Goal: Information Seeking & Learning: Understand process/instructions

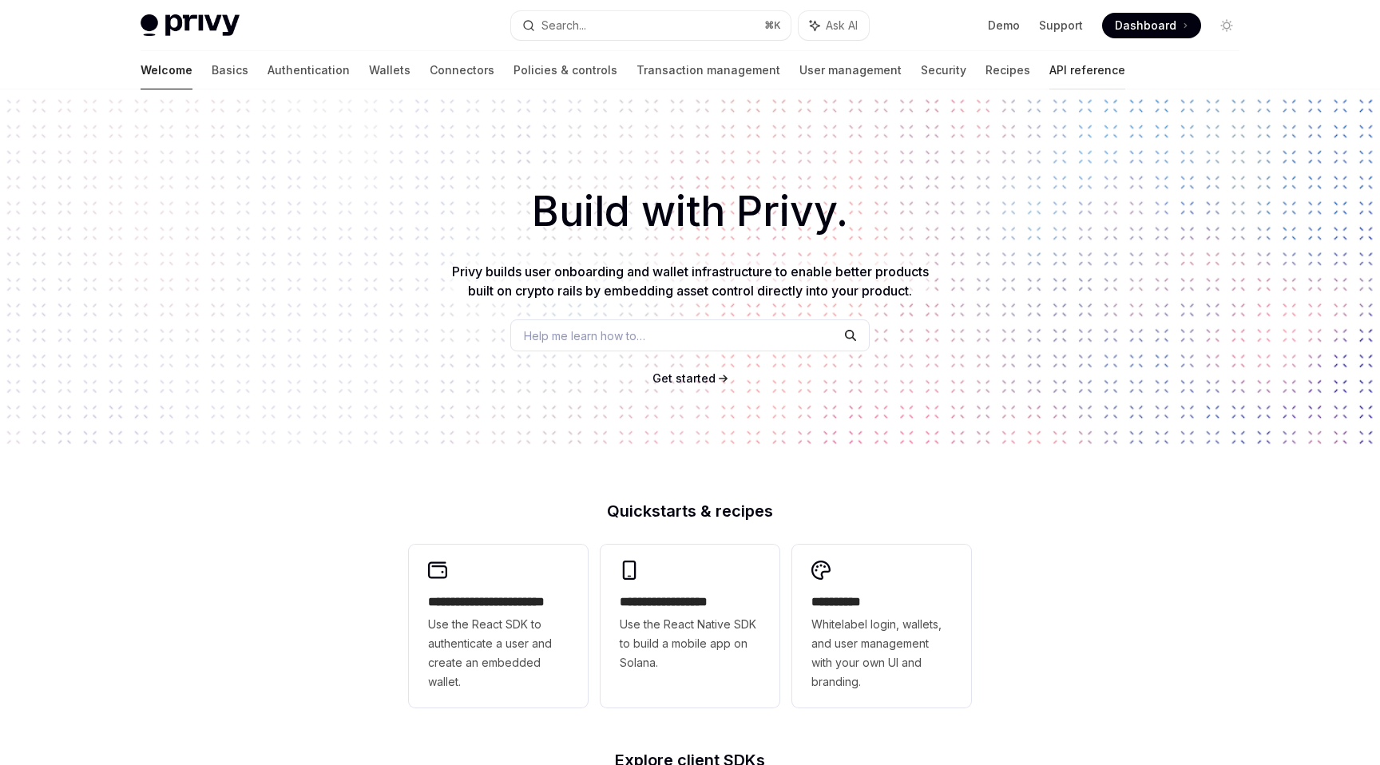
click at [1049, 71] on link "API reference" at bounding box center [1087, 70] width 76 height 38
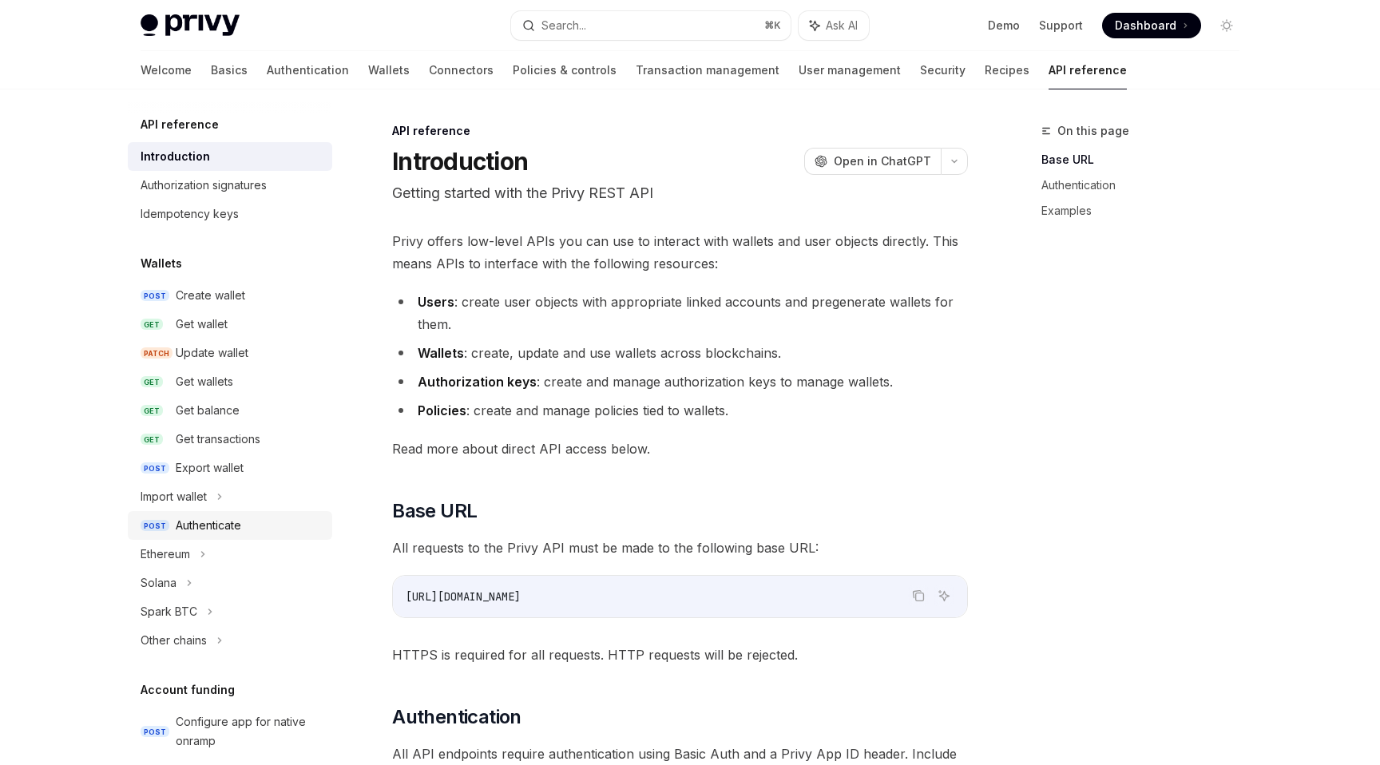
click at [251, 523] on div "Authenticate" at bounding box center [249, 525] width 147 height 19
type textarea "*"
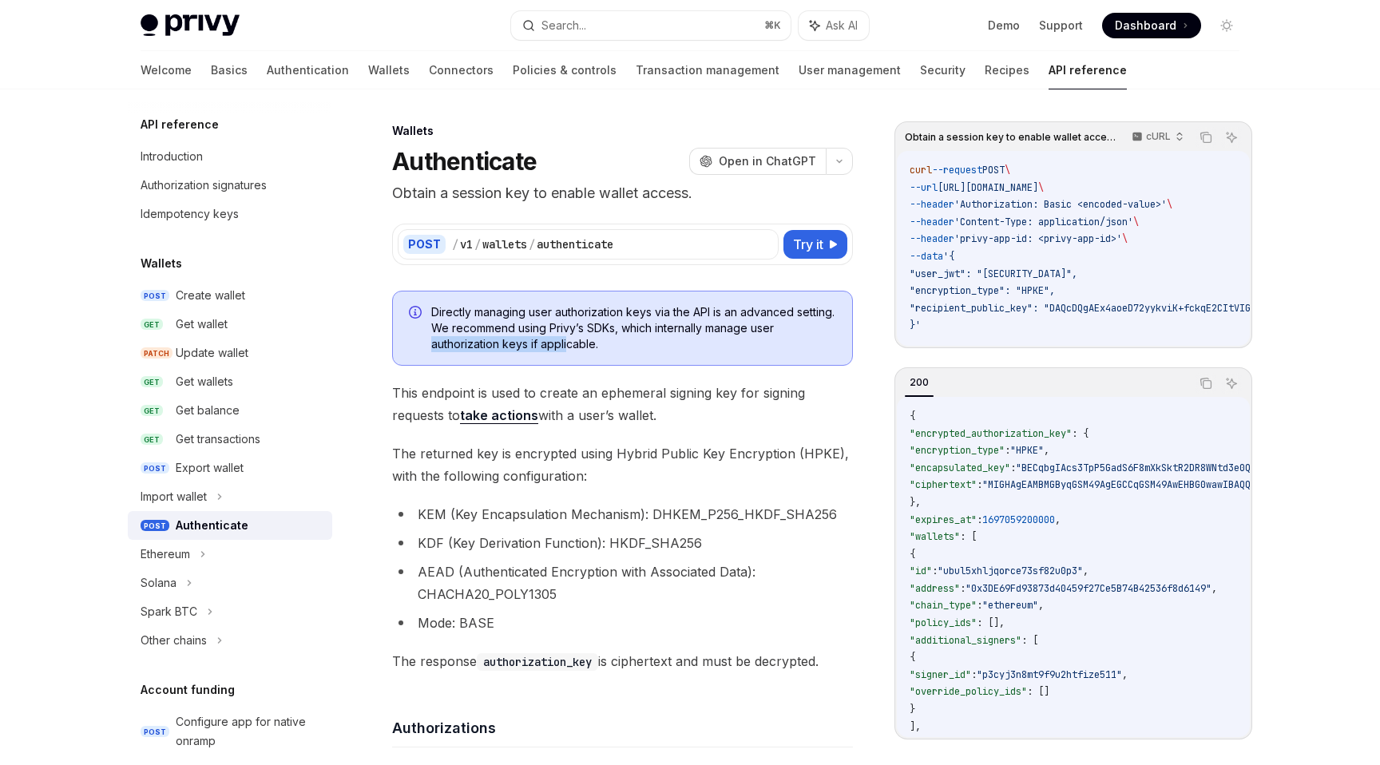
drag, startPoint x: 426, startPoint y: 344, endPoint x: 568, endPoint y: 346, distance: 141.3
click at [568, 346] on div "Directly managing user authorization keys via the API is an advanced setting. W…" at bounding box center [622, 328] width 461 height 75
click at [722, 464] on span "The returned key is encrypted using Hybrid Public Key Encryption (HPKE), with t…" at bounding box center [622, 464] width 461 height 45
